Goal: Find specific page/section: Find specific page/section

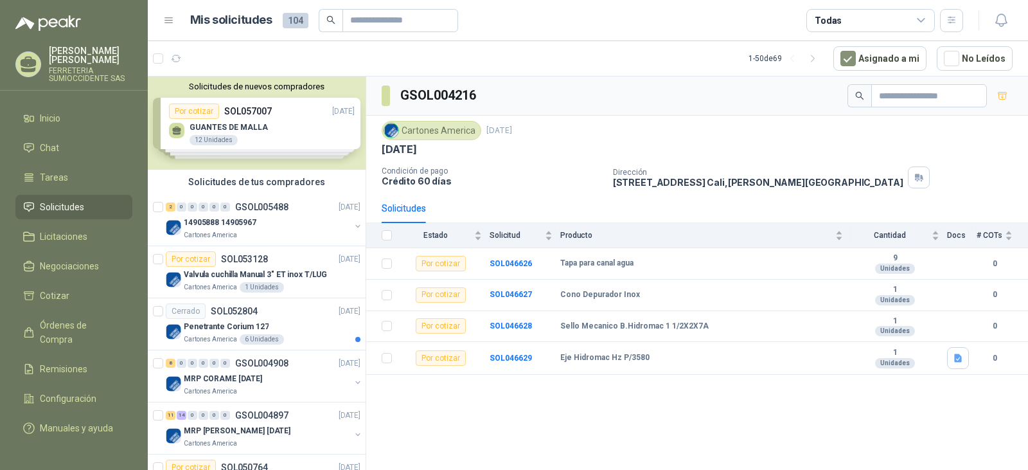
click at [62, 204] on span "Solicitudes" at bounding box center [62, 207] width 44 height 14
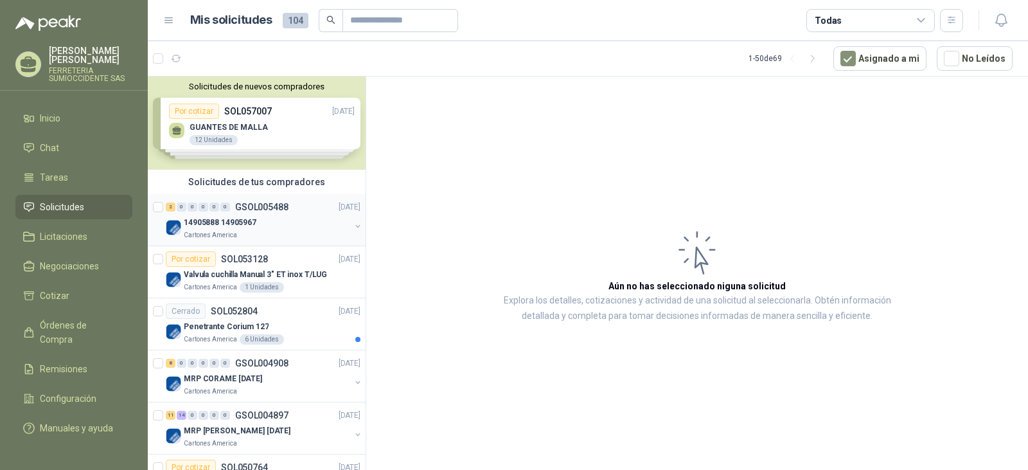
click at [283, 230] on div "Cartones America" at bounding box center [267, 235] width 166 height 10
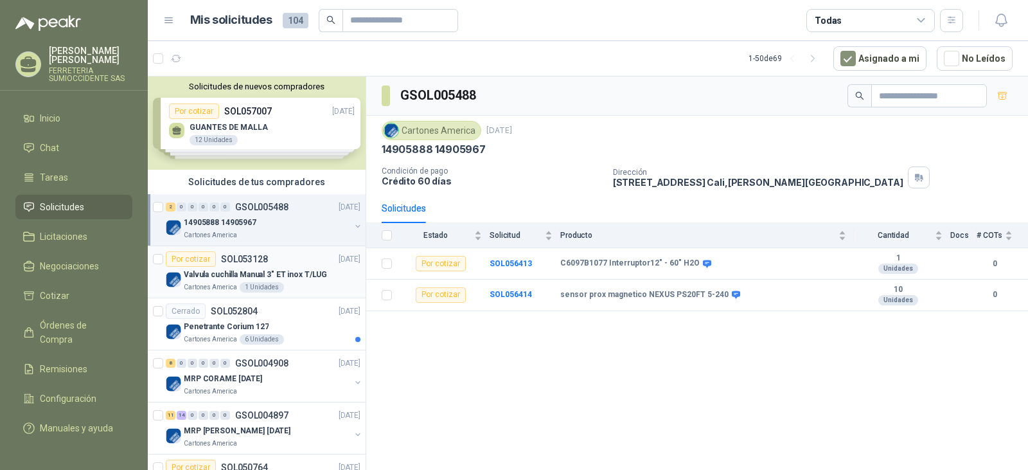
click at [285, 276] on p "Valvula cuchilla Manual 3" ET inox T/LUG" at bounding box center [255, 275] width 143 height 12
